Goal: Transaction & Acquisition: Purchase product/service

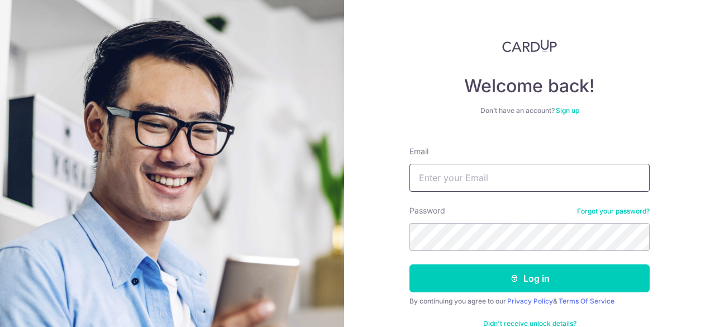
click at [469, 177] on input "Email" at bounding box center [529, 178] width 240 height 28
type input "[EMAIL_ADDRESS][DOMAIN_NAME]"
click at [409, 264] on button "Log in" at bounding box center [529, 278] width 240 height 28
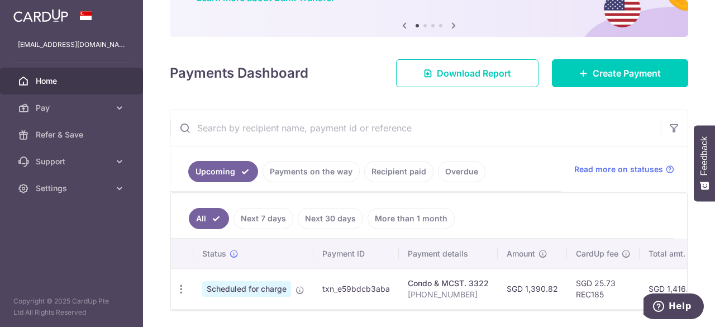
scroll to position [89, 0]
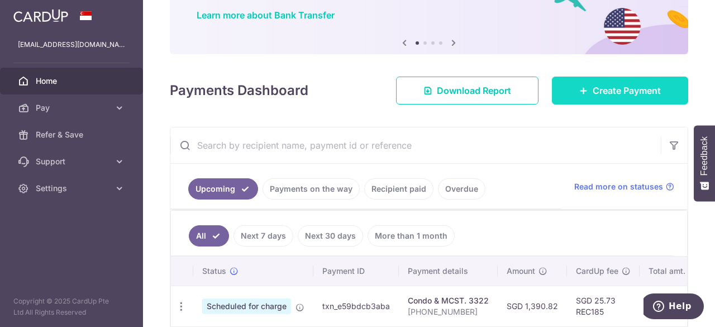
click at [633, 90] on span "Create Payment" at bounding box center [626, 90] width 68 height 13
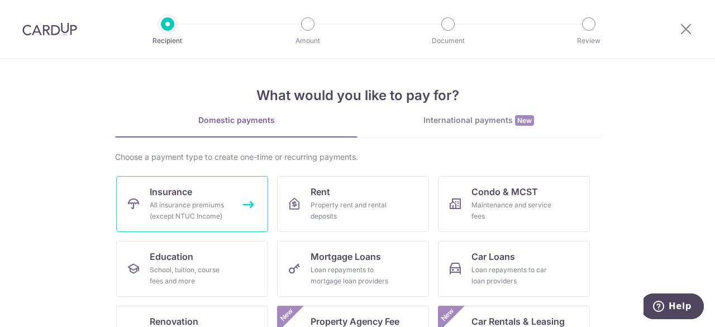
click at [239, 199] on link "Insurance All insurance premiums (except NTUC Income)" at bounding box center [192, 204] width 152 height 56
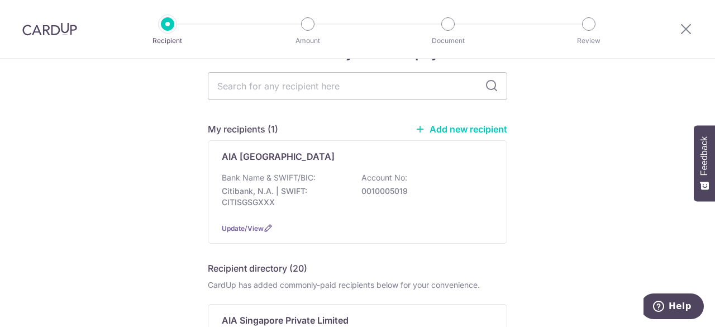
scroll to position [56, 0]
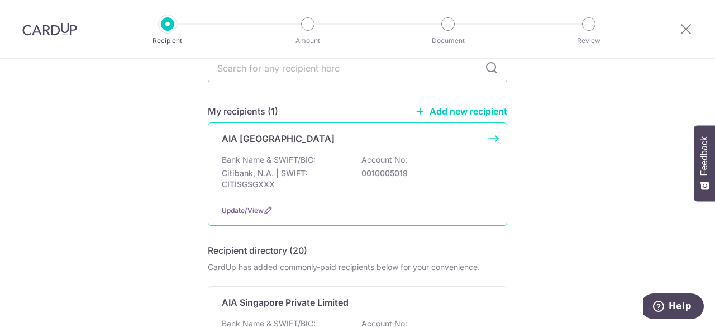
click at [260, 205] on div "Update/View" at bounding box center [357, 210] width 271 height 12
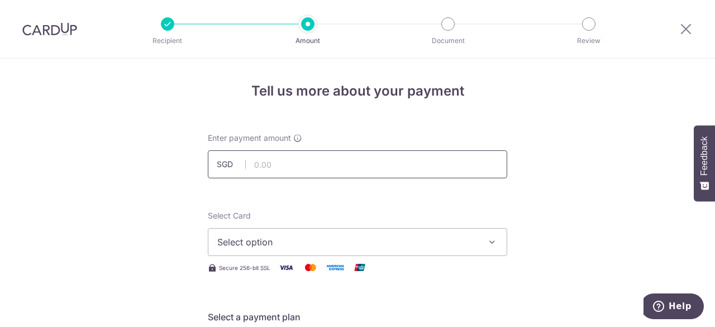
click at [297, 160] on input "text" at bounding box center [357, 164] width 299 height 28
type input "2,439.00"
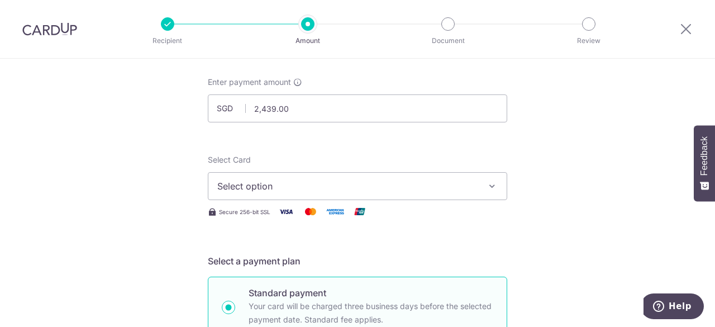
click at [289, 189] on span "Select option" at bounding box center [347, 185] width 260 height 13
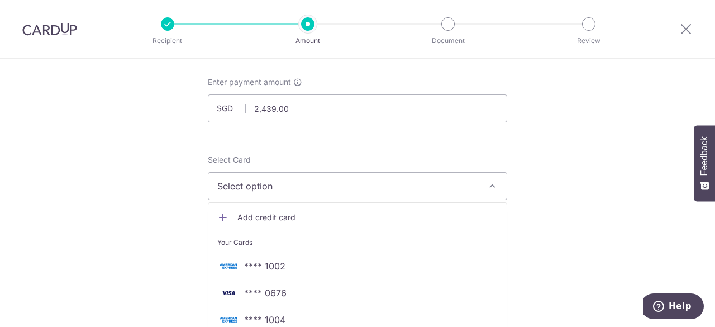
scroll to position [112, 0]
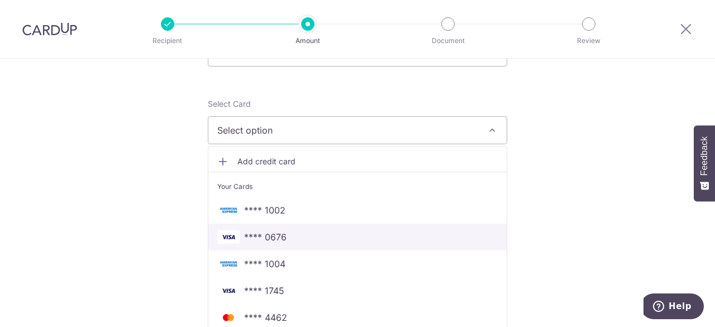
click at [249, 237] on span "**** 0676" at bounding box center [265, 236] width 42 height 13
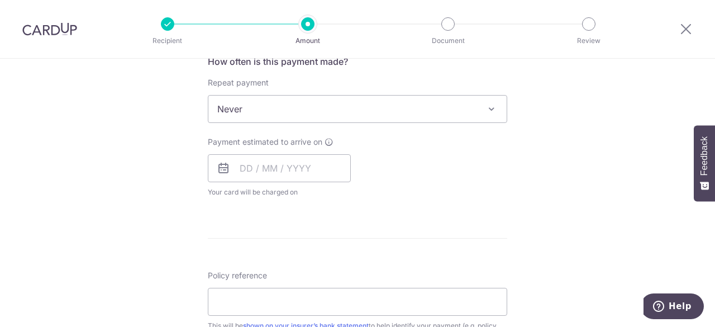
scroll to position [447, 0]
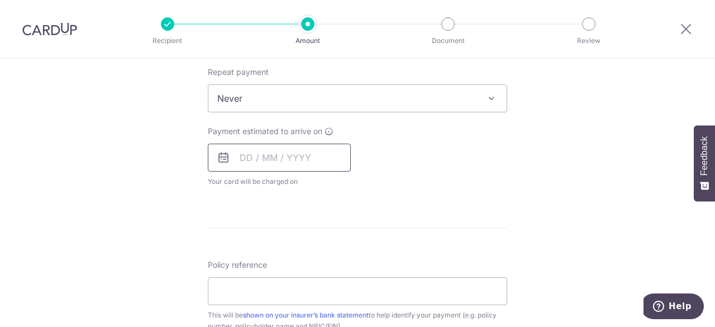
click at [270, 157] on input "text" at bounding box center [279, 158] width 143 height 28
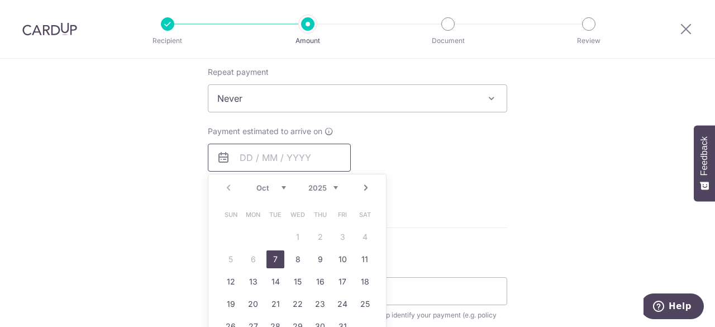
scroll to position [503, 0]
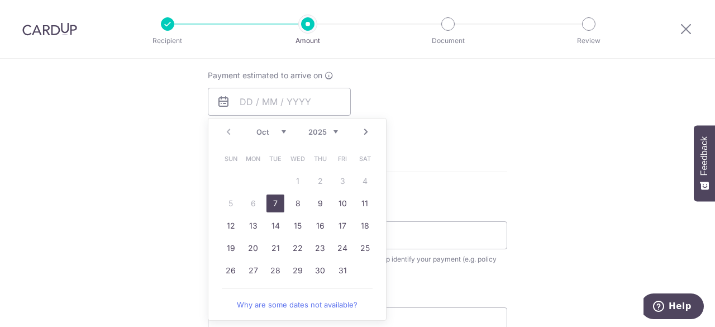
click at [269, 199] on link "7" at bounding box center [275, 203] width 18 height 18
type input "07/10/2025"
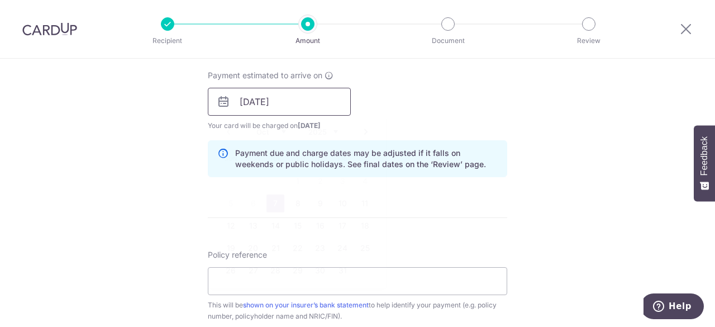
click at [247, 108] on input "[DATE]" at bounding box center [279, 102] width 143 height 28
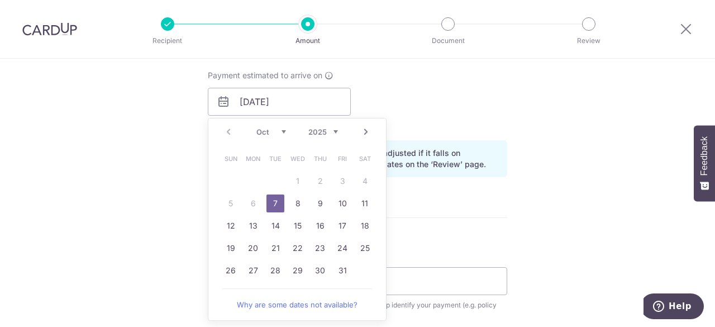
click at [145, 154] on div "Tell us more about your payment Enter payment amount SGD 2,439.00 2439.00 Selec…" at bounding box center [357, 84] width 715 height 1056
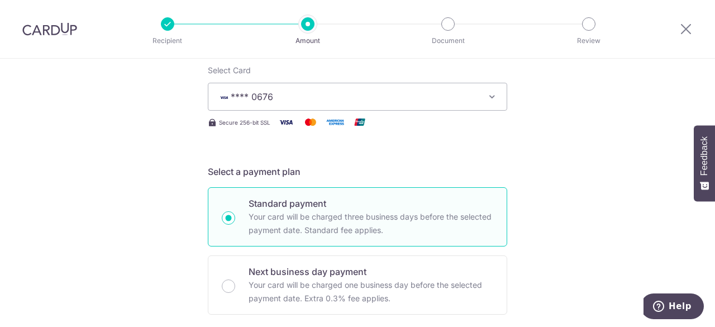
scroll to position [168, 0]
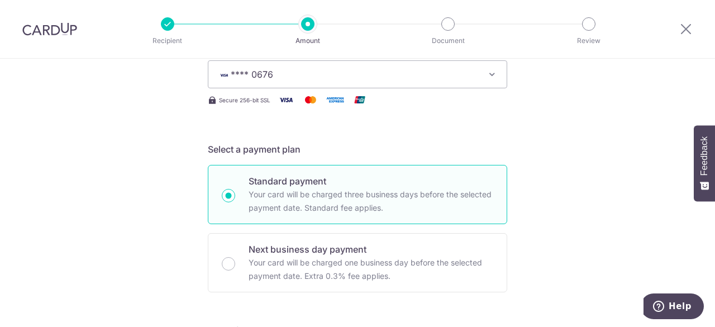
click at [436, 77] on span "**** 0676" at bounding box center [347, 74] width 260 height 13
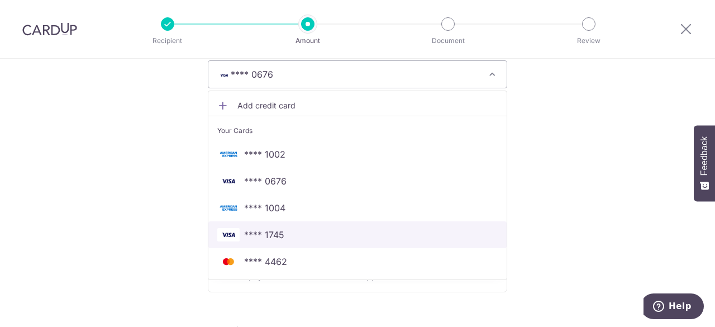
click at [300, 231] on span "**** 1745" at bounding box center [357, 234] width 280 height 13
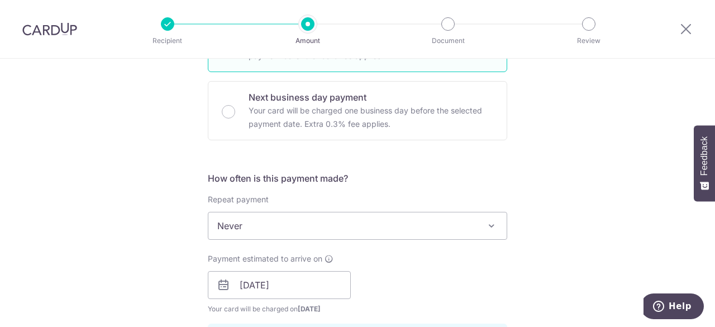
scroll to position [335, 0]
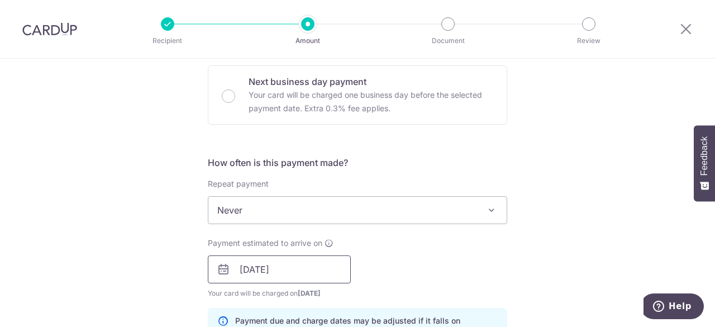
click at [308, 272] on input "07/10/2025" at bounding box center [279, 269] width 143 height 28
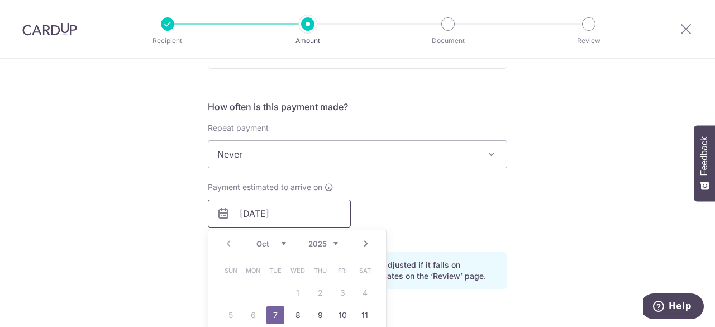
scroll to position [447, 0]
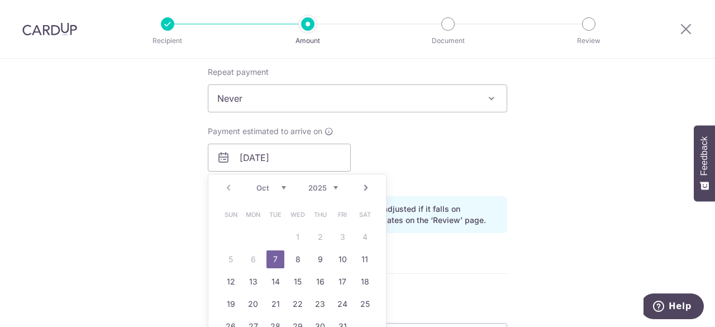
click at [275, 257] on link "7" at bounding box center [275, 259] width 18 height 18
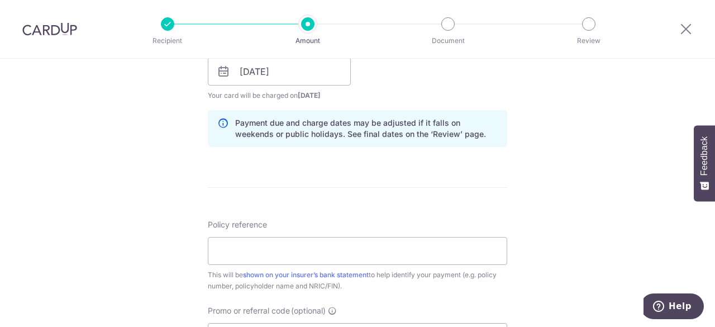
scroll to position [558, 0]
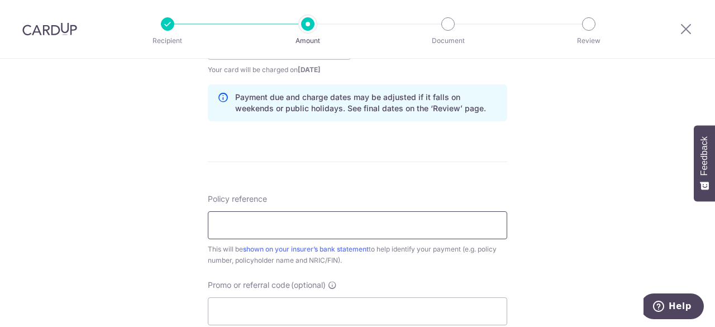
click at [276, 227] on input "Policy reference" at bounding box center [357, 225] width 299 height 28
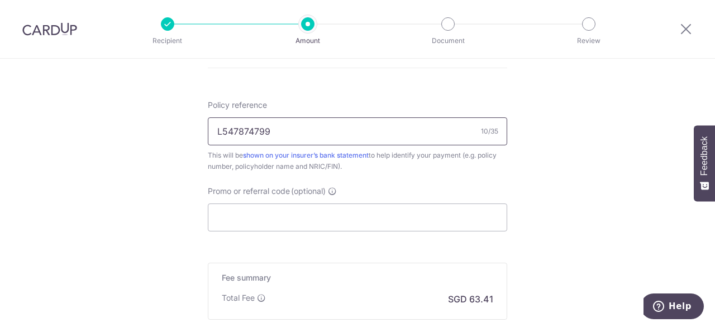
scroll to position [670, 0]
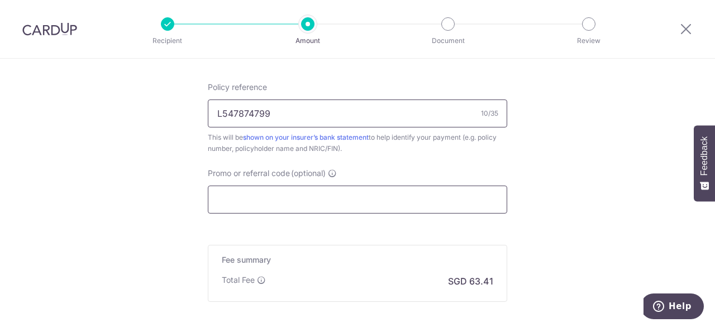
type input "L547874799"
click at [242, 202] on input "Promo or referral code (optional)" at bounding box center [357, 199] width 299 height 28
paste input "OCBC90NV"
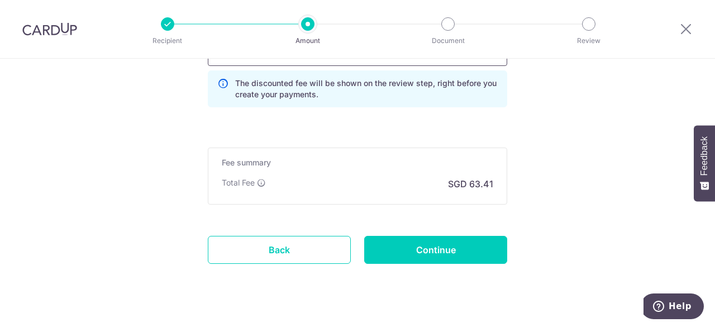
scroll to position [835, 0]
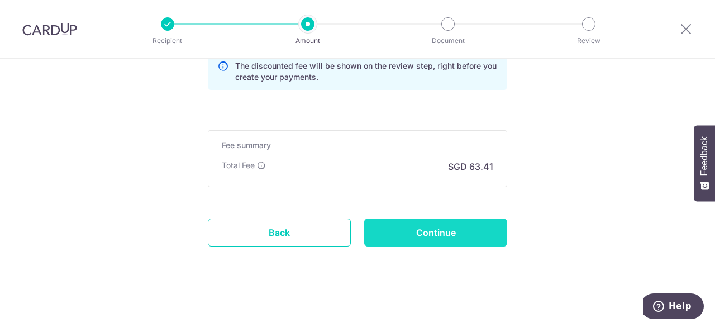
type input "OCBC90NV"
click at [420, 234] on input "Continue" at bounding box center [435, 232] width 143 height 28
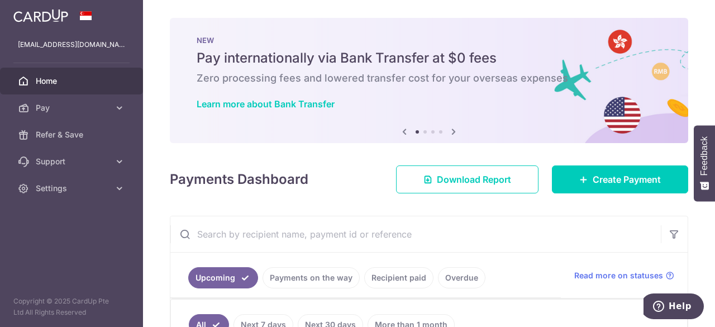
click at [452, 132] on icon at bounding box center [453, 132] width 13 height 14
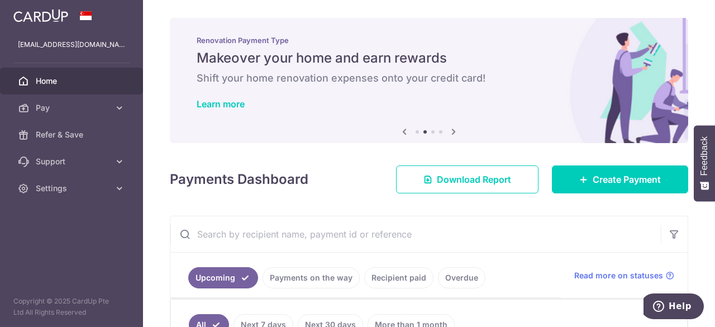
click at [452, 132] on icon at bounding box center [453, 132] width 13 height 14
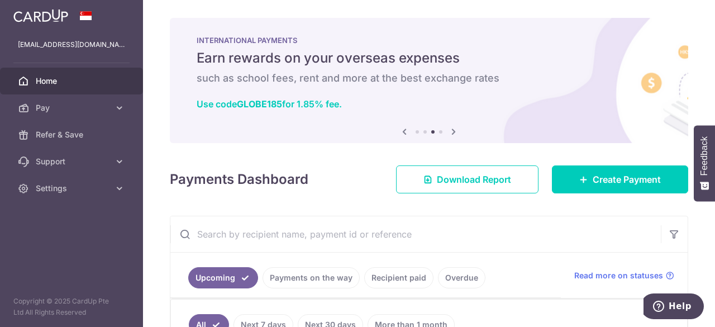
click at [452, 132] on icon at bounding box center [453, 132] width 13 height 14
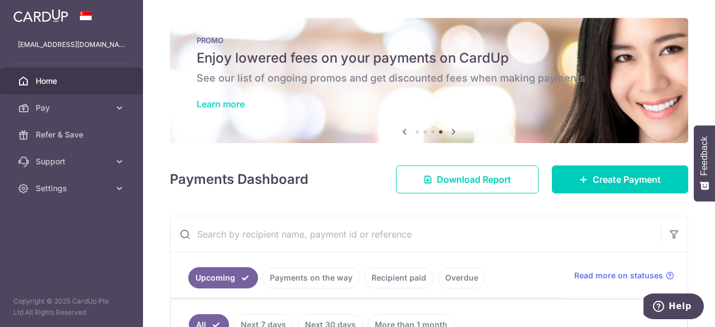
click at [233, 99] on link "Learn more" at bounding box center [221, 103] width 48 height 11
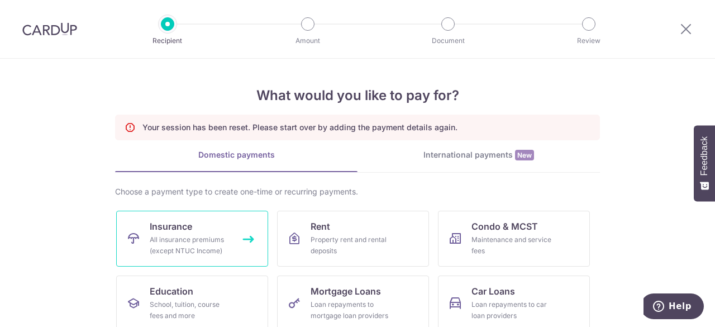
scroll to position [56, 0]
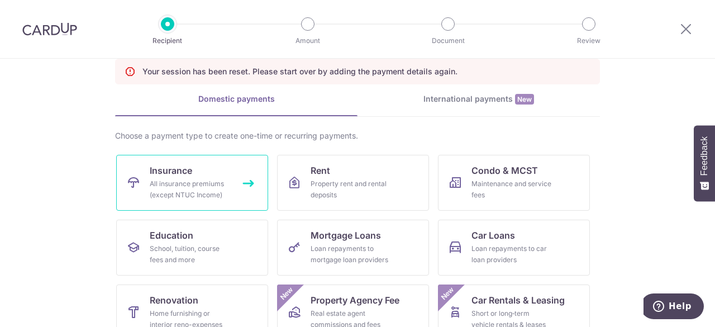
click at [181, 184] on div "All insurance premiums (except NTUC Income)" at bounding box center [190, 189] width 80 height 22
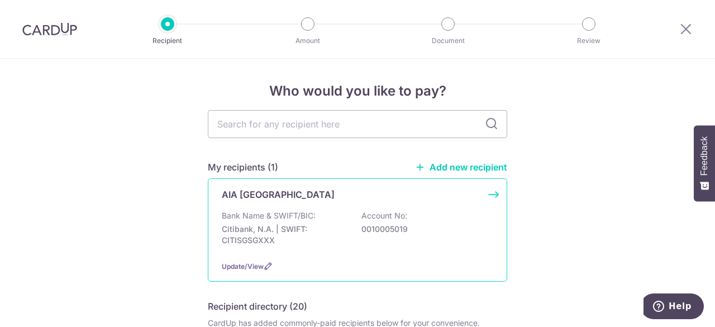
click at [278, 223] on p "Citibank, N.A. | SWIFT: CITISGSGXXX" at bounding box center [284, 234] width 125 height 22
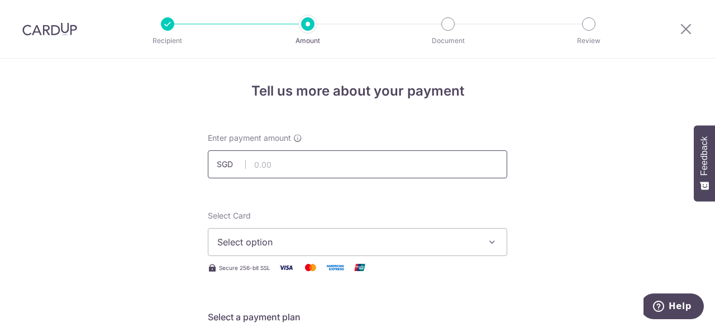
click at [298, 166] on input "text" at bounding box center [357, 164] width 299 height 28
type input "2,439.00"
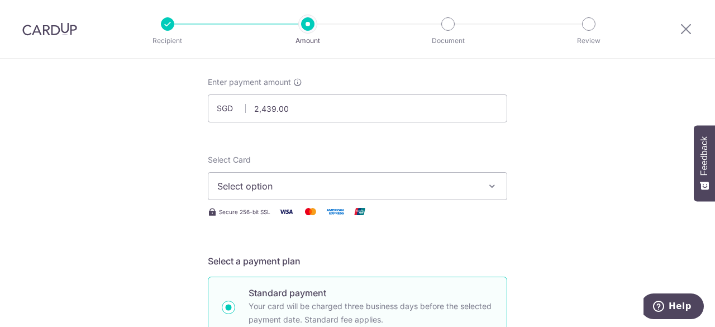
click at [308, 187] on span "Select option" at bounding box center [347, 185] width 260 height 13
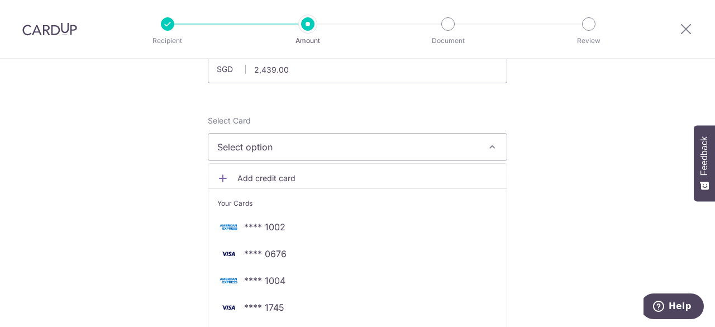
scroll to position [112, 0]
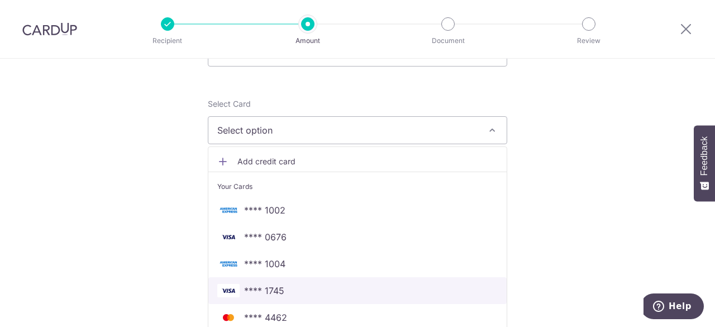
click at [288, 288] on span "**** 1745" at bounding box center [357, 290] width 280 height 13
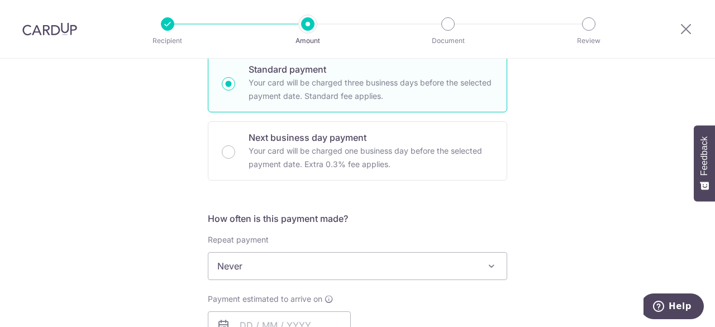
scroll to position [335, 0]
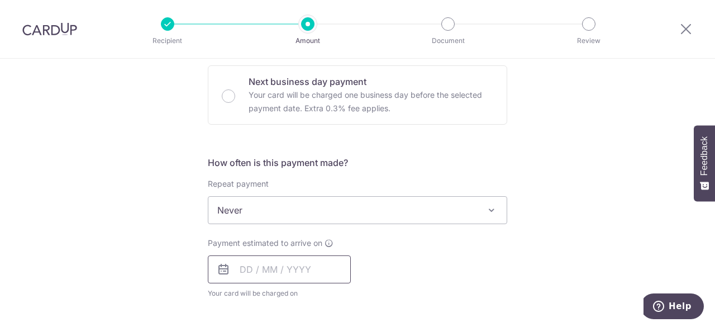
click at [287, 275] on input "text" at bounding box center [279, 269] width 143 height 28
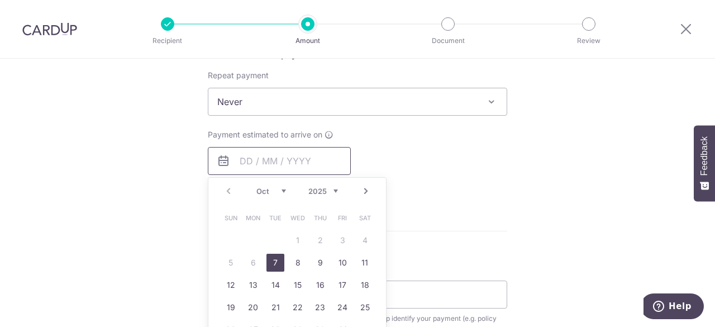
scroll to position [447, 0]
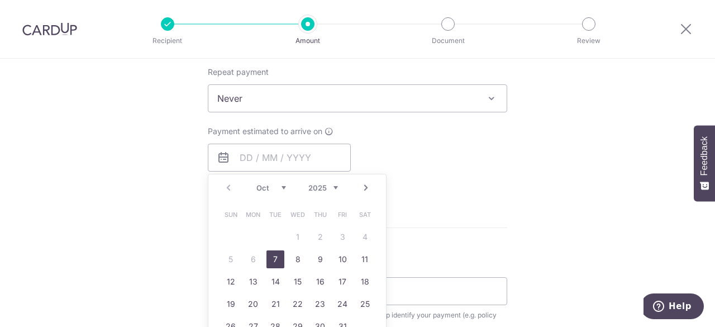
click at [272, 253] on link "7" at bounding box center [275, 259] width 18 height 18
type input "07/10/2025"
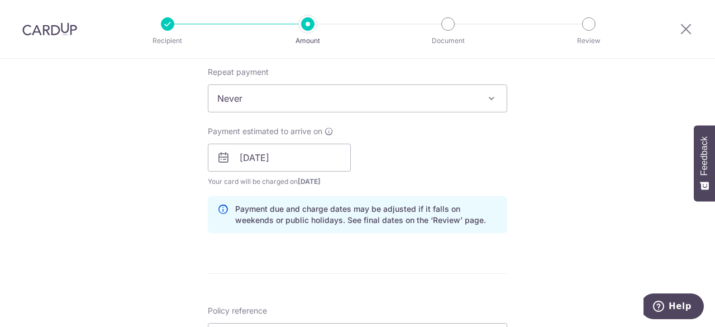
scroll to position [558, 0]
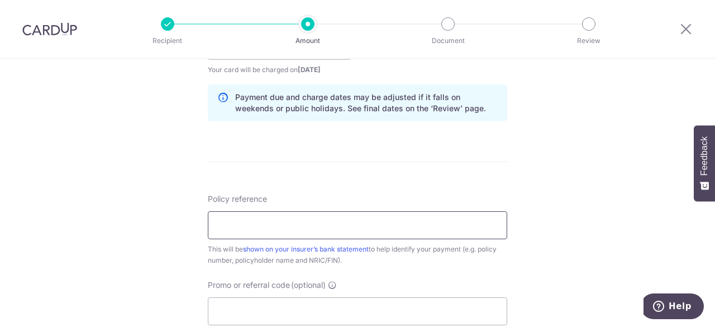
click at [277, 231] on input "Policy reference" at bounding box center [357, 225] width 299 height 28
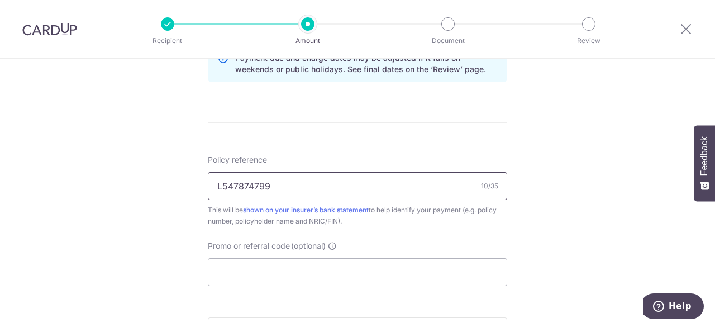
scroll to position [614, 0]
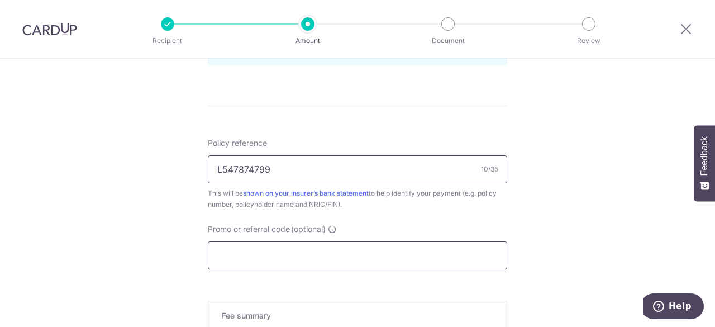
type input "L547874799"
click at [261, 246] on input "Promo or referral code (optional)" at bounding box center [357, 255] width 299 height 28
paste input "OCBC90NV"
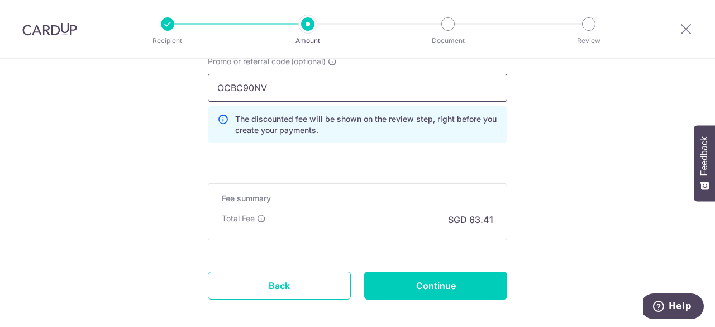
scroll to position [835, 0]
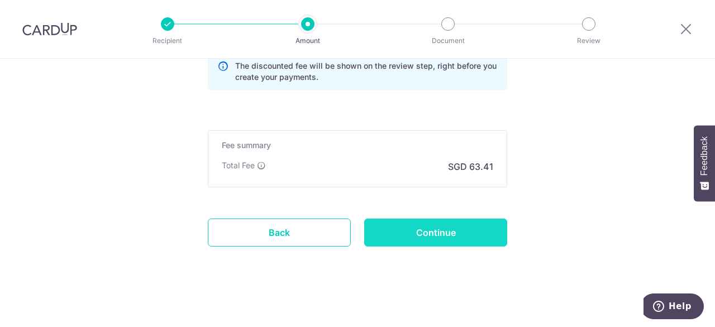
type input "OCBC90NV"
click at [399, 237] on input "Continue" at bounding box center [435, 232] width 143 height 28
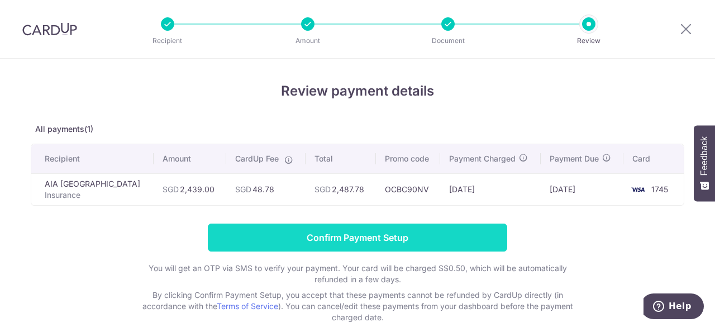
click at [391, 237] on input "Confirm Payment Setup" at bounding box center [357, 237] width 299 height 28
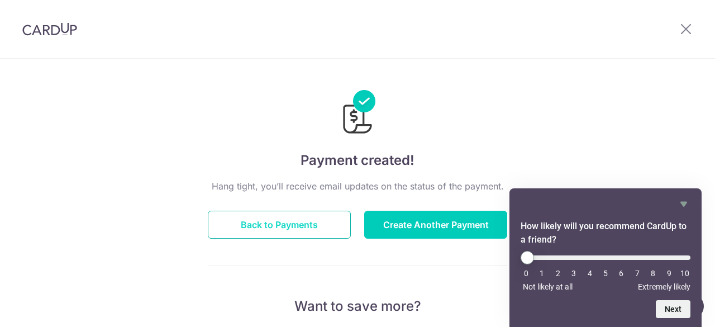
click at [308, 218] on button "Back to Payments" at bounding box center [279, 225] width 143 height 28
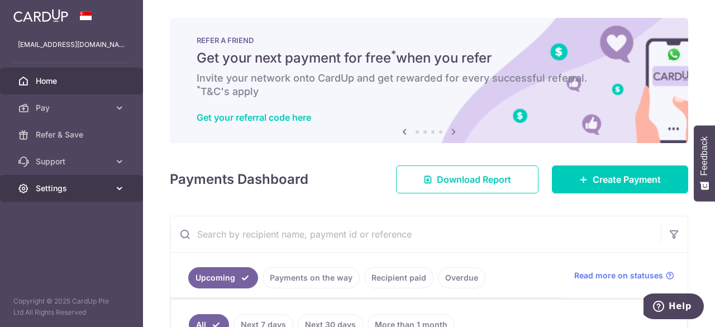
click at [49, 191] on span "Settings" at bounding box center [73, 188] width 74 height 11
click at [67, 191] on span "Settings" at bounding box center [73, 188] width 74 height 11
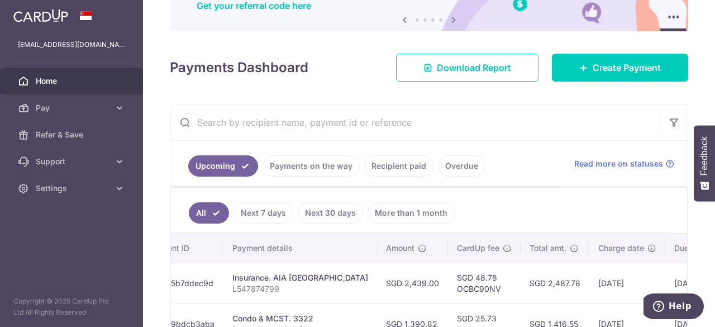
scroll to position [168, 0]
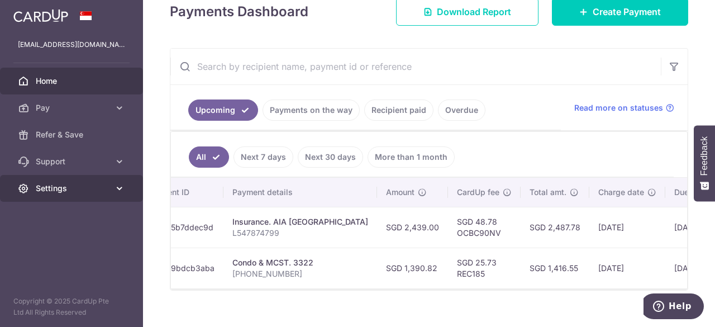
click at [70, 194] on link "Settings" at bounding box center [71, 188] width 143 height 27
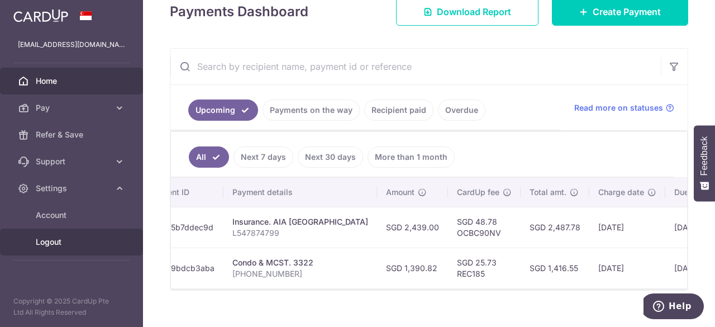
click at [56, 245] on span "Logout" at bounding box center [73, 241] width 74 height 11
